Goal: Task Accomplishment & Management: Use online tool/utility

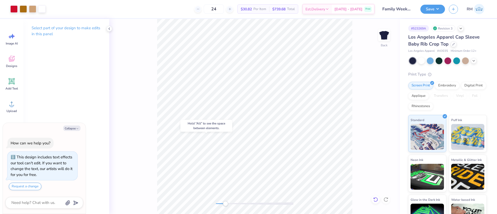
click at [375, 200] on icon at bounding box center [375, 199] width 5 height 5
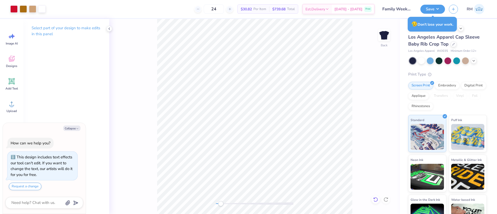
click at [374, 199] on icon at bounding box center [374, 198] width 1 height 1
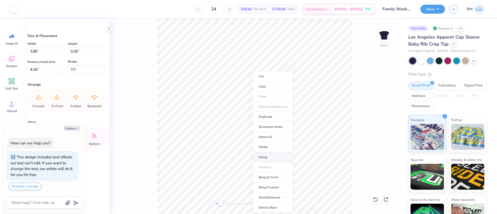
click at [278, 157] on li "Group" at bounding box center [272, 157] width 41 height 10
click at [71, 125] on div "Collapse How can we help you? This design includes text effects our tool can't …" at bounding box center [44, 168] width 83 height 91
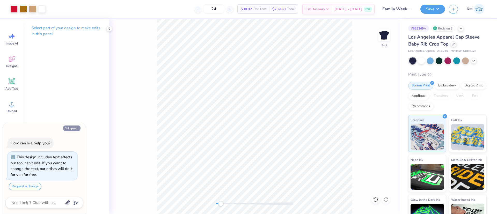
click at [72, 129] on button "Collapse" at bounding box center [71, 127] width 17 height 5
type textarea "x"
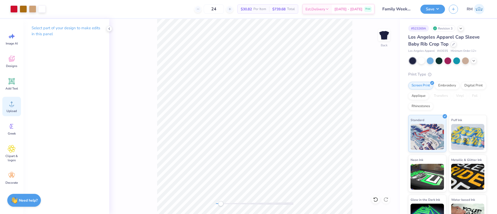
click at [10, 110] on span "Upload" at bounding box center [11, 111] width 10 height 4
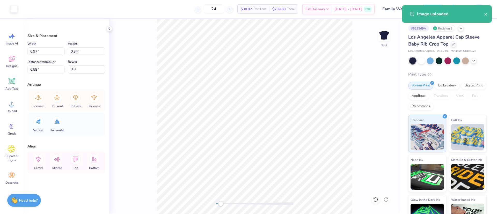
type input "5.85"
type input "0.26"
type input "8.18"
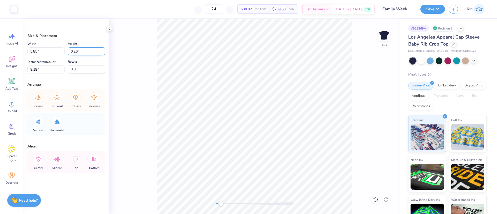
click at [80, 51] on input "0.26" at bounding box center [86, 51] width 37 height 8
drag, startPoint x: 84, startPoint y: 51, endPoint x: 43, endPoint y: 47, distance: 41.4
click at [43, 47] on div "Width 5.85 5.85 " Height 0.26 0.26 "" at bounding box center [66, 48] width 78 height 15
type input "6.97"
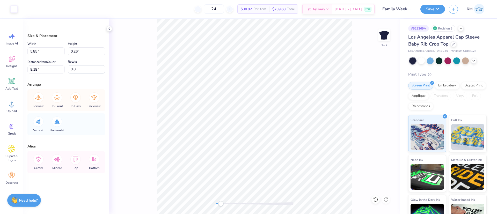
type input "0.34"
type input "9.12"
click at [68, 51] on input "0.34" at bounding box center [86, 51] width 37 height 8
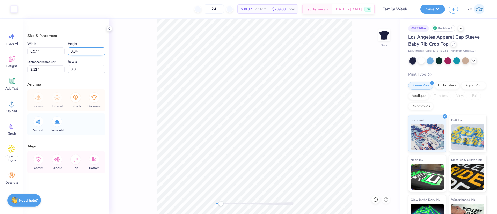
paste input "26"
type input "0.26"
type input "5.38"
type input "9.16"
drag, startPoint x: 42, startPoint y: 66, endPoint x: 3, endPoint y: 62, distance: 39.3
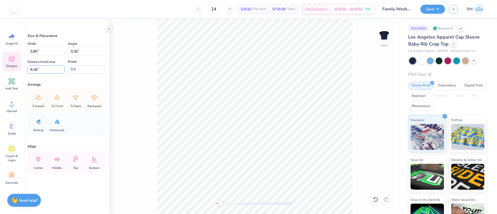
click at [3, 62] on div "Art colors 24 $30.82 Per Item $739.68 Total Est. Delivery [DATE] - [DATE] Free …" at bounding box center [248, 107] width 497 height 214
drag, startPoint x: 47, startPoint y: 71, endPoint x: 6, endPoint y: 69, distance: 41.4
click at [6, 69] on div "Art colors 24 $30.82 Per Item $739.68 Total Est. Delivery [DATE] - [DATE] Free …" at bounding box center [248, 107] width 497 height 214
paste input "8.18"
type input "8.18"
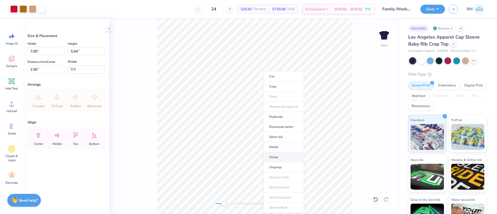
click at [273, 156] on li "Group" at bounding box center [283, 157] width 41 height 10
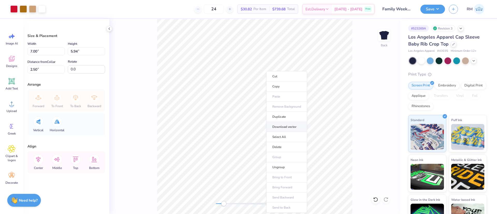
click at [284, 125] on li "Download vector" at bounding box center [286, 127] width 41 height 10
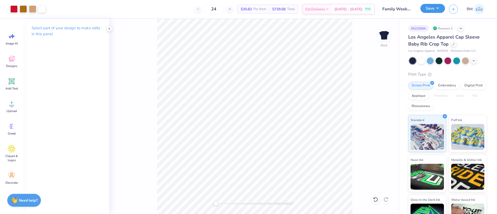
click at [423, 7] on button "Save" at bounding box center [432, 8] width 25 height 9
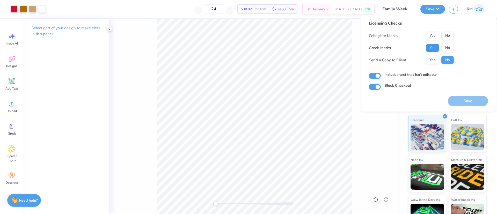
click at [427, 44] on button "Yes" at bounding box center [432, 48] width 13 height 8
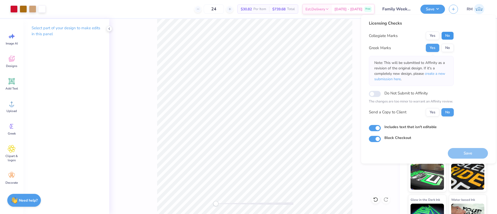
click at [449, 35] on button "No" at bounding box center [447, 36] width 12 height 8
click at [441, 73] on span "create a new submission here" at bounding box center [409, 76] width 71 height 10
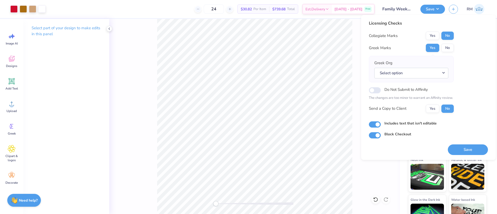
click at [401, 78] on div "Greek Org Select option" at bounding box center [411, 69] width 85 height 26
drag, startPoint x: 401, startPoint y: 74, endPoint x: 400, endPoint y: 79, distance: 4.8
click at [400, 79] on div "Greek Org Select option" at bounding box center [411, 69] width 85 height 26
click at [402, 71] on button "Select option" at bounding box center [411, 73] width 74 height 11
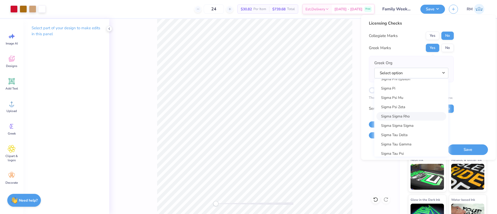
scroll to position [3488, 0]
click at [404, 107] on link "Sigma Sigma Sigma" at bounding box center [411, 108] width 70 height 9
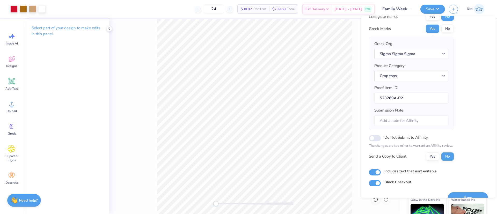
scroll to position [30, 0]
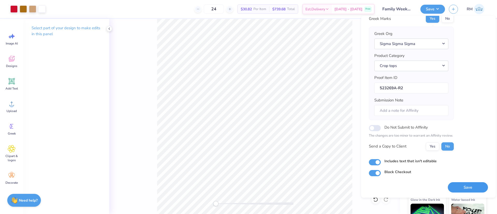
click at [467, 183] on button "Save" at bounding box center [468, 187] width 40 height 11
